Goal: Information Seeking & Learning: Learn about a topic

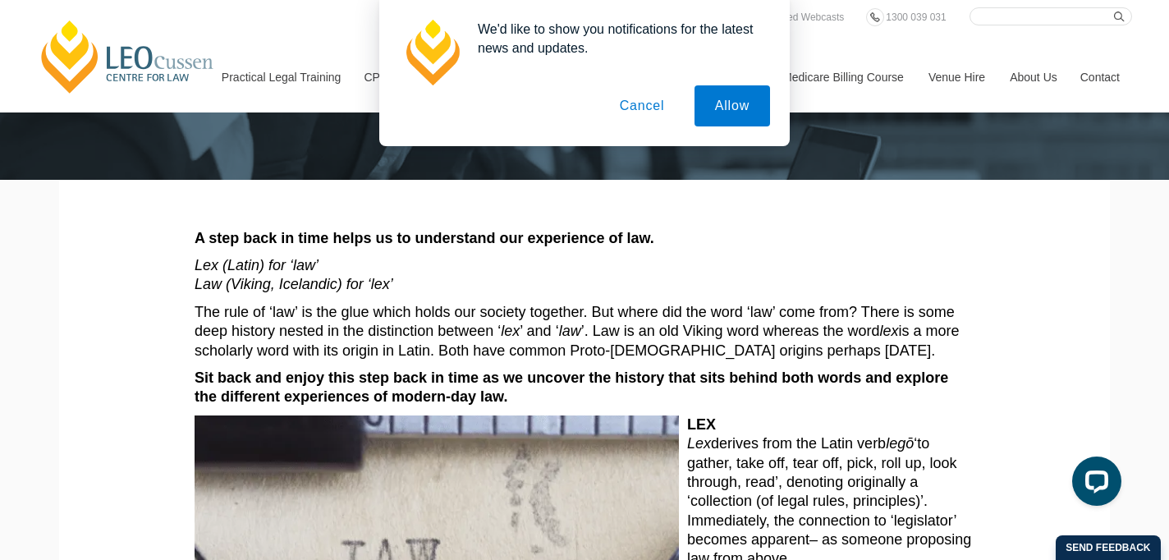
click at [641, 98] on button "Cancel" at bounding box center [642, 105] width 86 height 41
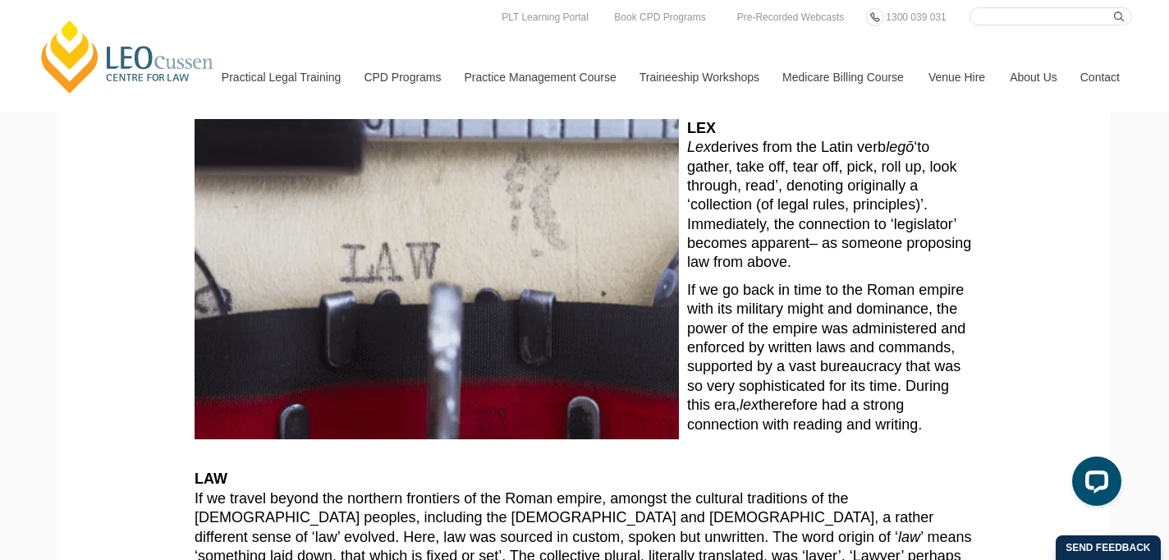
scroll to position [410, 0]
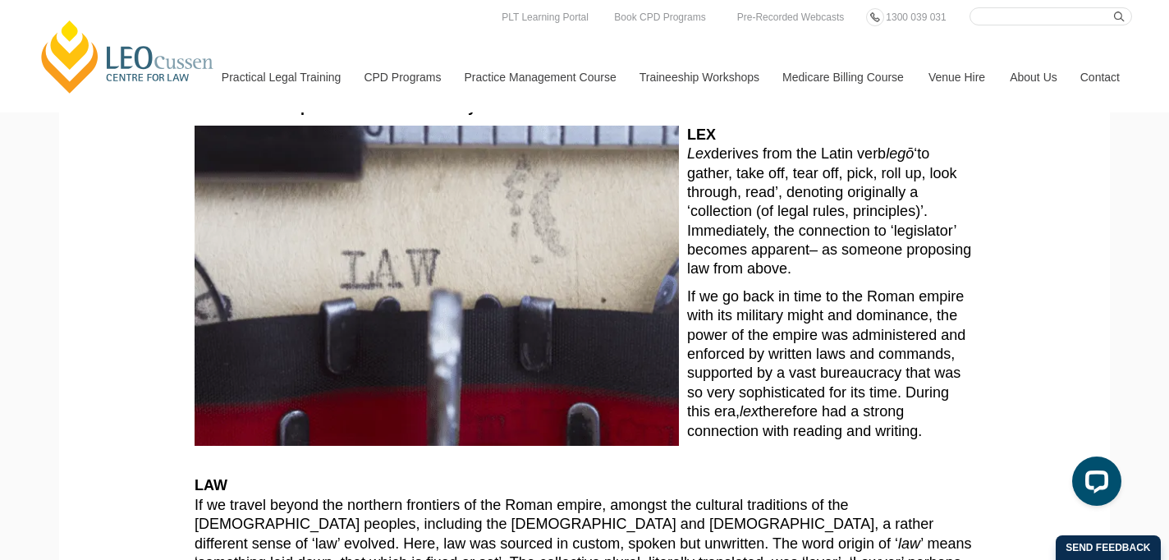
drag, startPoint x: 685, startPoint y: 152, endPoint x: 713, endPoint y: 156, distance: 29.0
drag, startPoint x: 688, startPoint y: 153, endPoint x: 716, endPoint y: 158, distance: 28.5
click at [716, 158] on p "[PERSON_NAME] derives from the Latin verb legō ‘to gather, take off, tear off, …" at bounding box center [585, 203] width 780 height 154
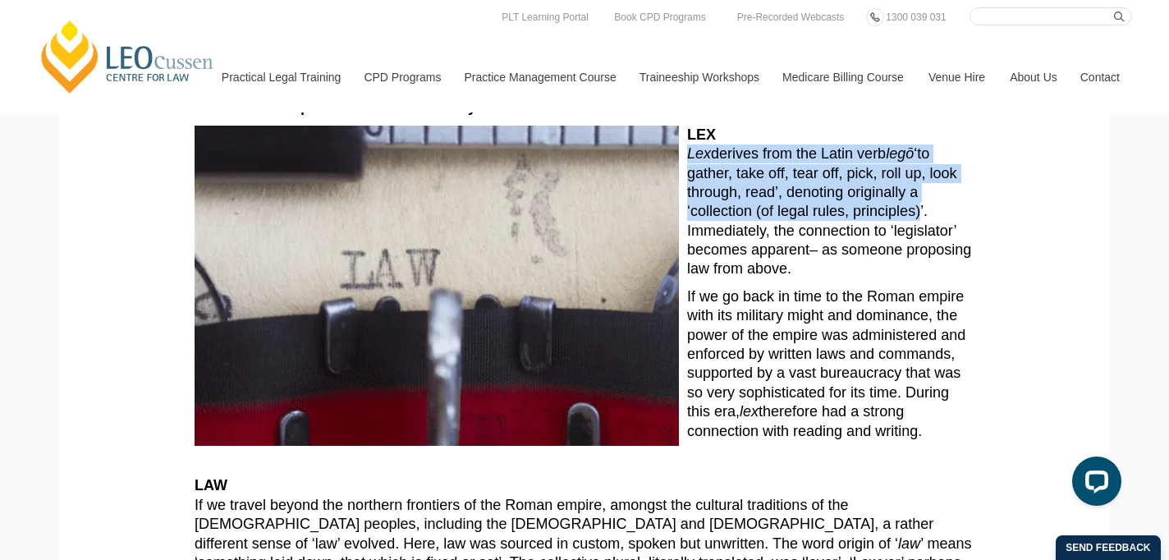
drag, startPoint x: 688, startPoint y: 154, endPoint x: 786, endPoint y: 210, distance: 113.2
click at [786, 210] on p "[PERSON_NAME] derives from the Latin verb legō ‘to gather, take off, tear off, …" at bounding box center [585, 203] width 780 height 154
copy p "Lex derives from the Latin verb legō ‘to gather, take off, tear off, pick, roll…"
